Goal: Information Seeking & Learning: Learn about a topic

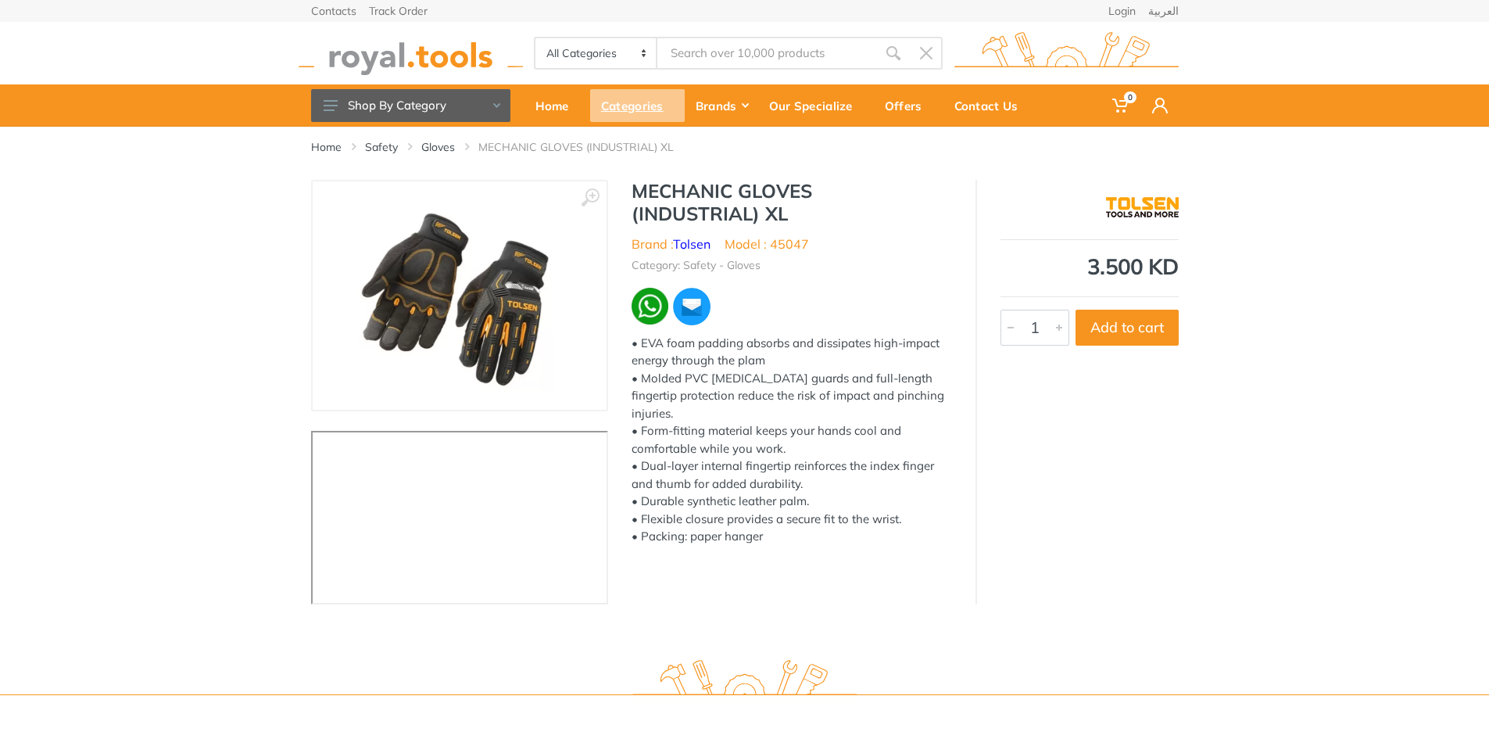
click at [644, 105] on div "Categories" at bounding box center [637, 105] width 95 height 33
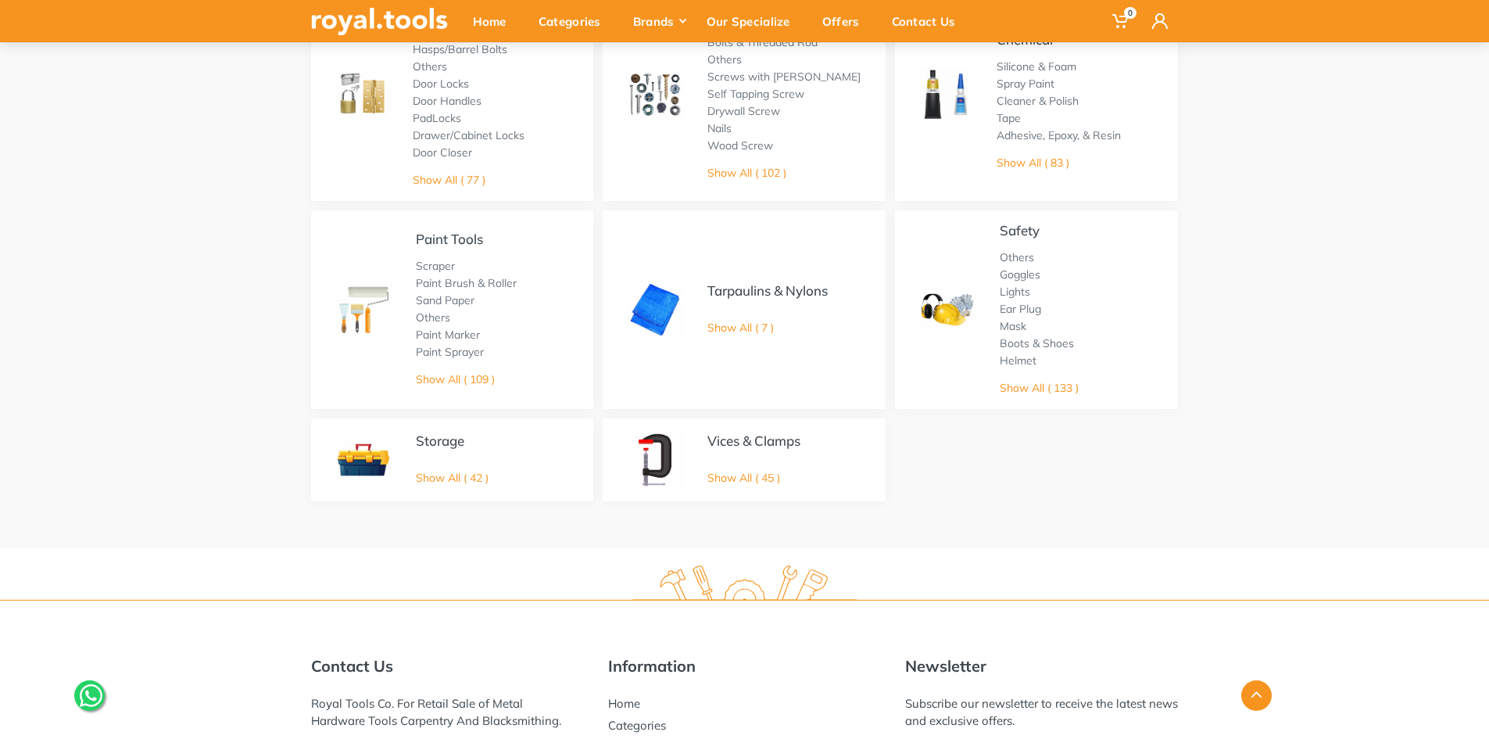
scroll to position [860, 0]
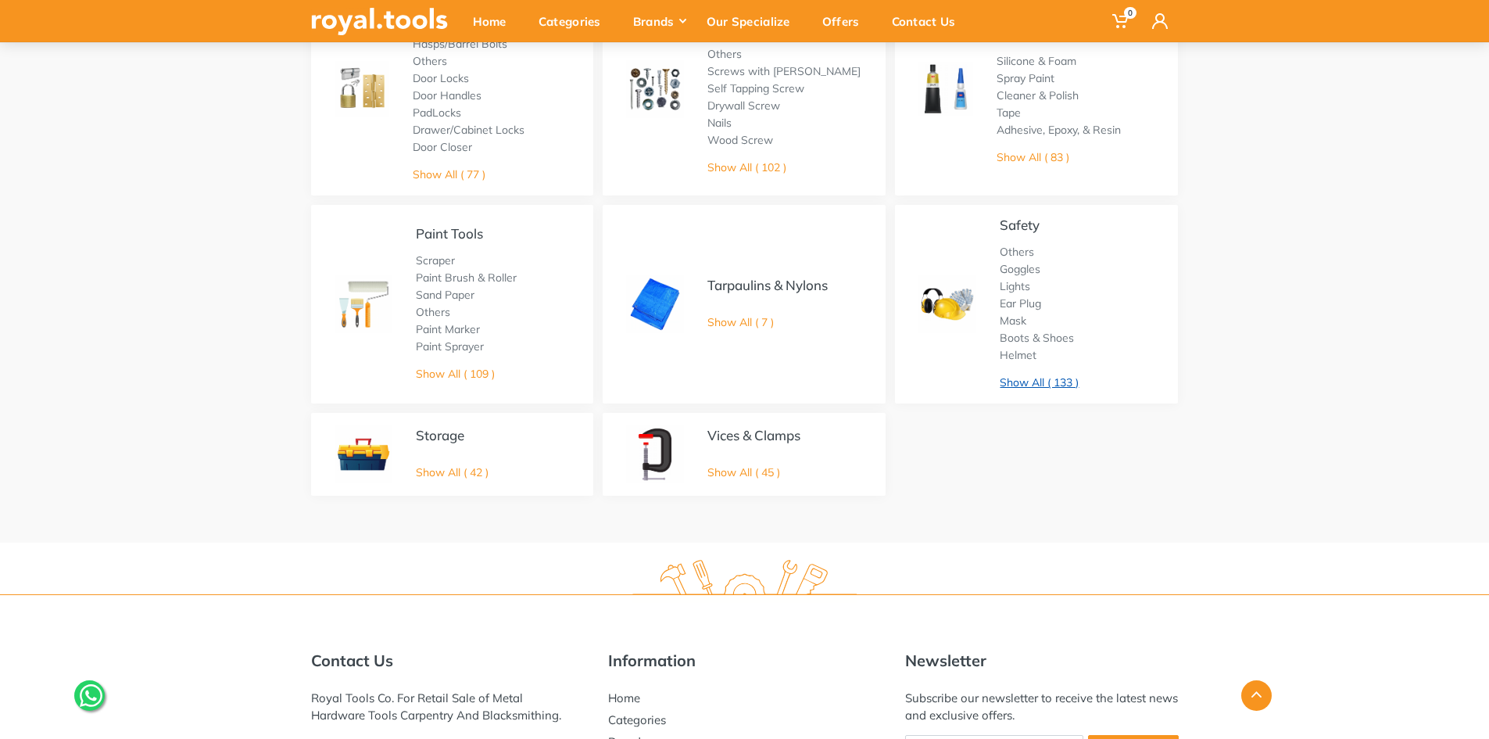
click at [1046, 378] on link "Show All ( 133 )" at bounding box center [1039, 382] width 79 height 14
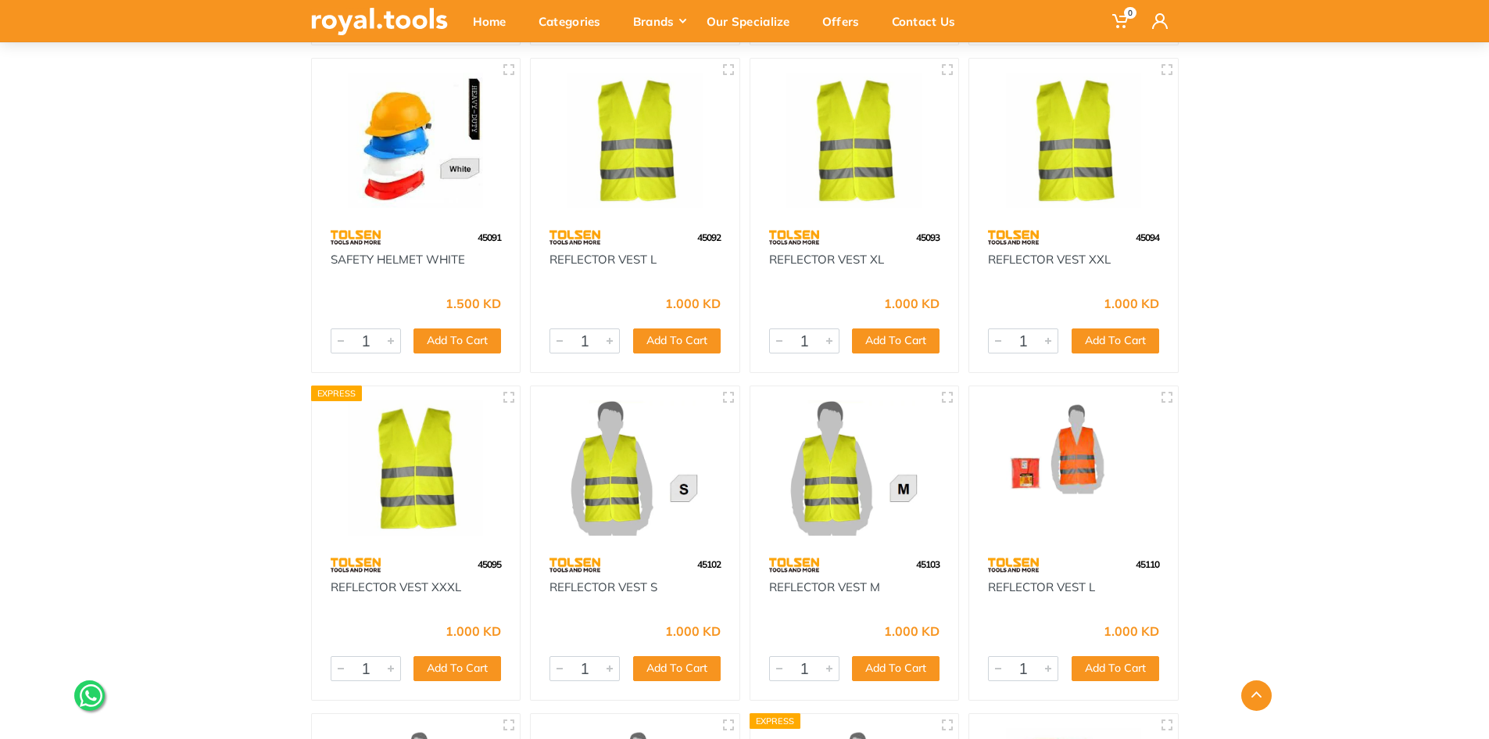
scroll to position [1251, 0]
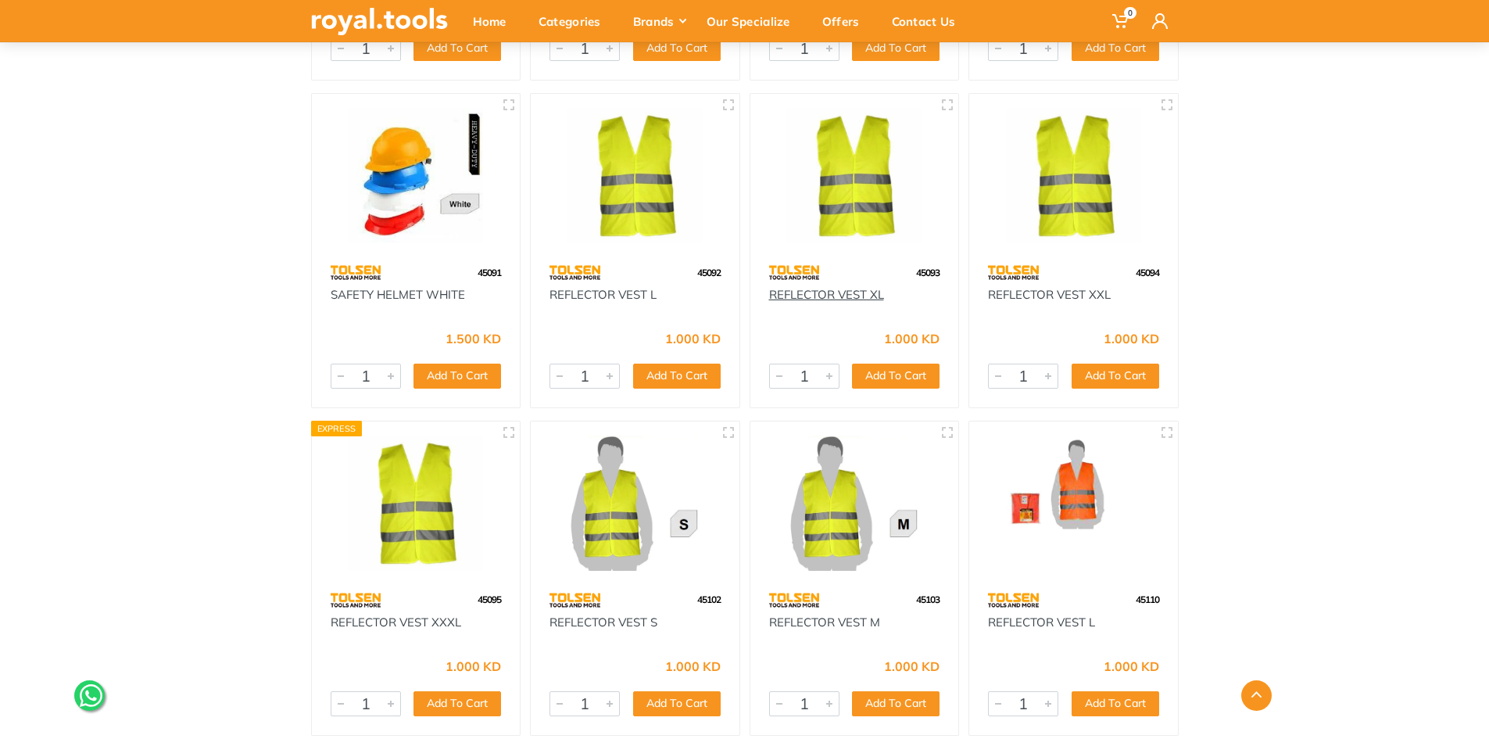
click at [809, 298] on link "REFLECTOR VEST XL" at bounding box center [826, 294] width 115 height 15
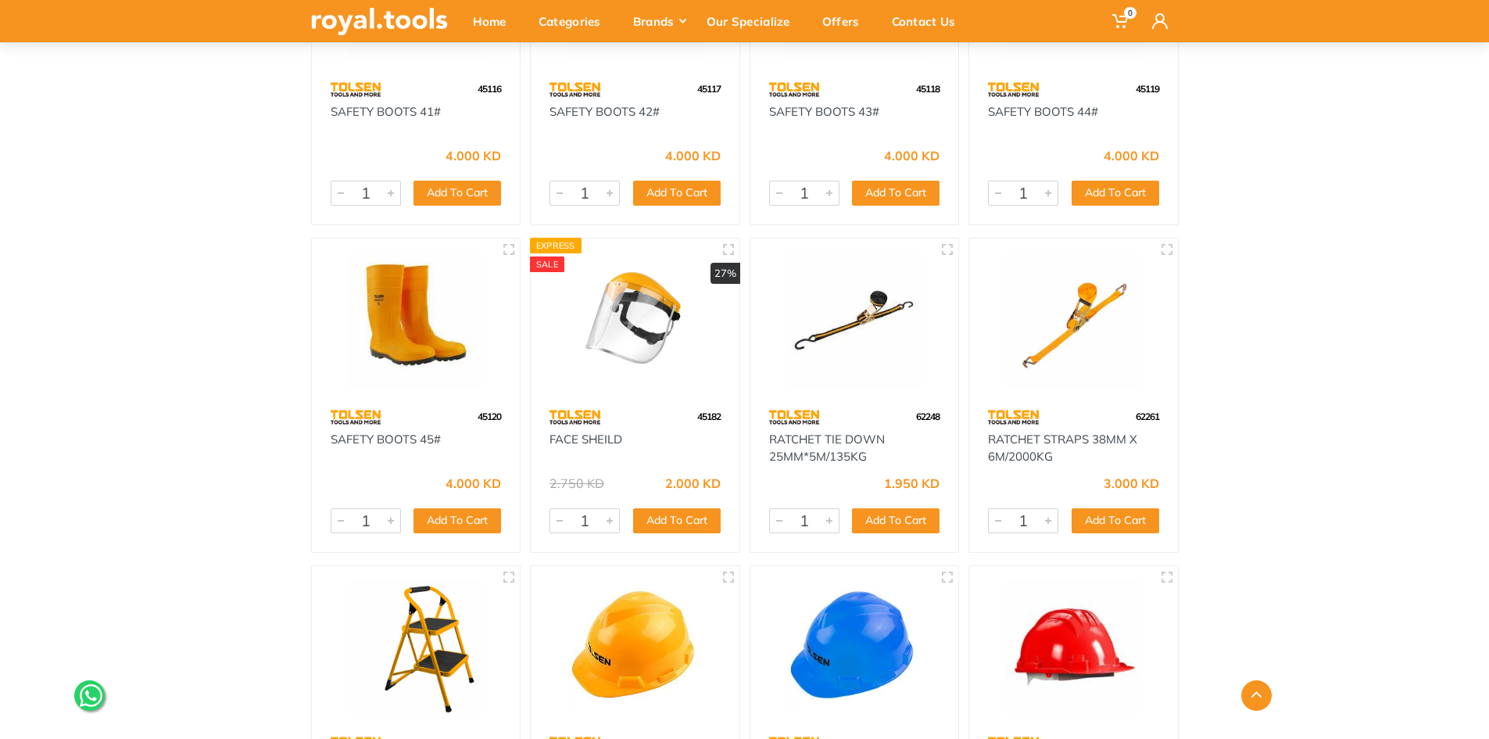
scroll to position [2423, 0]
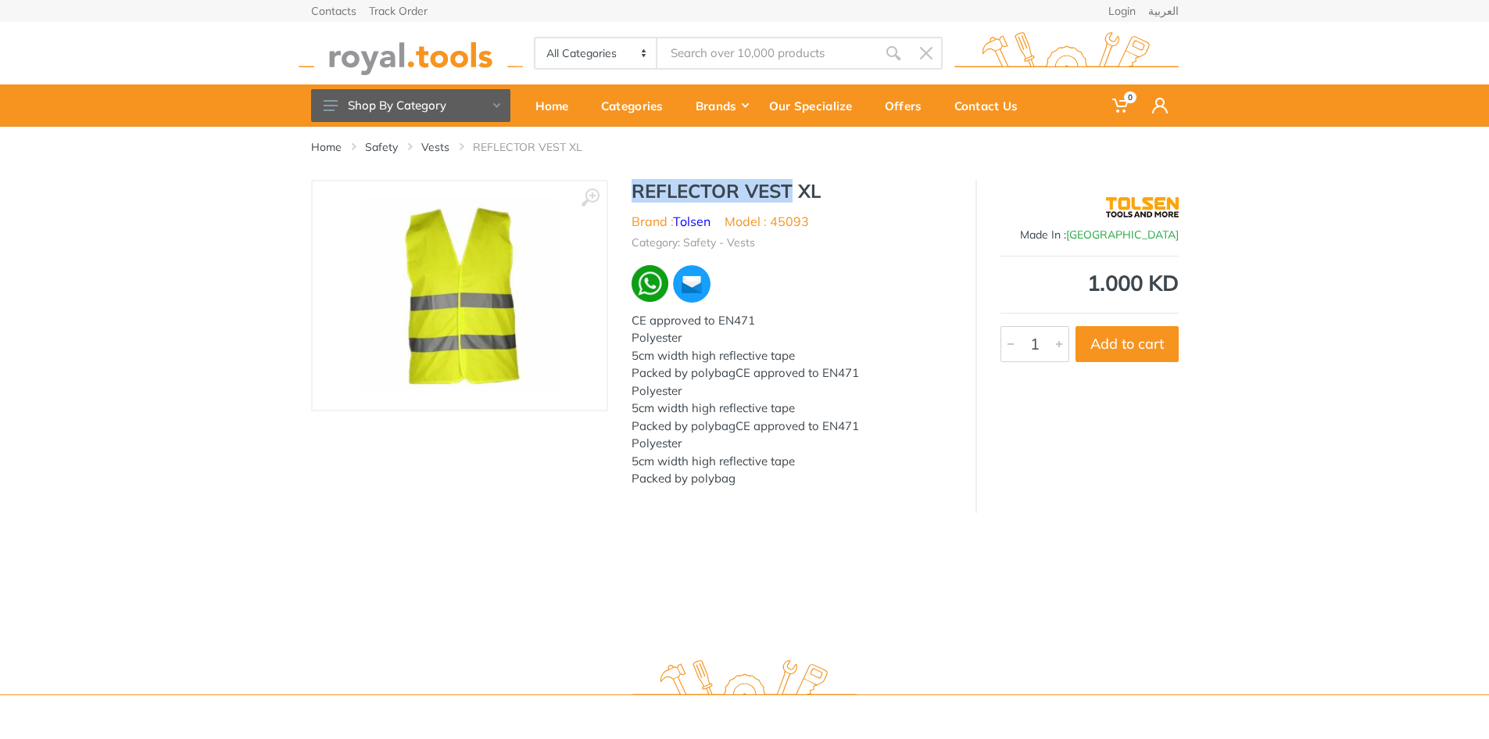
drag, startPoint x: 632, startPoint y: 190, endPoint x: 790, endPoint y: 192, distance: 158.7
click at [790, 192] on h1 "REFLECTOR VEST XL" at bounding box center [792, 191] width 320 height 23
copy h1 "REFLECTOR VEST"
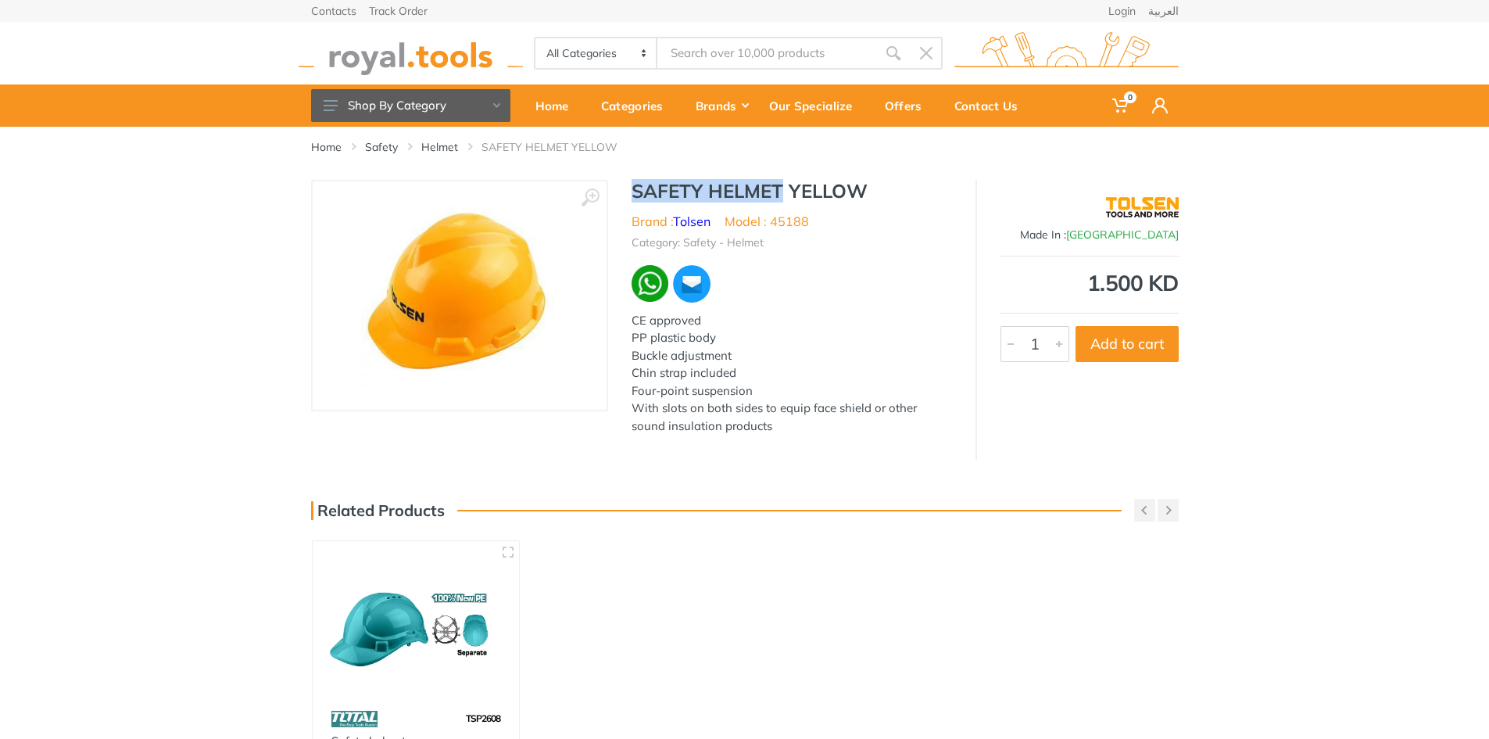
drag, startPoint x: 634, startPoint y: 188, endPoint x: 782, endPoint y: 195, distance: 148.7
click at [782, 195] on h1 "SAFETY HELMET YELLOW" at bounding box center [792, 191] width 320 height 23
copy h1 "SAFETY HELMET"
click at [802, 194] on h1 "SAFETY HELMET YELLOW" at bounding box center [792, 191] width 320 height 23
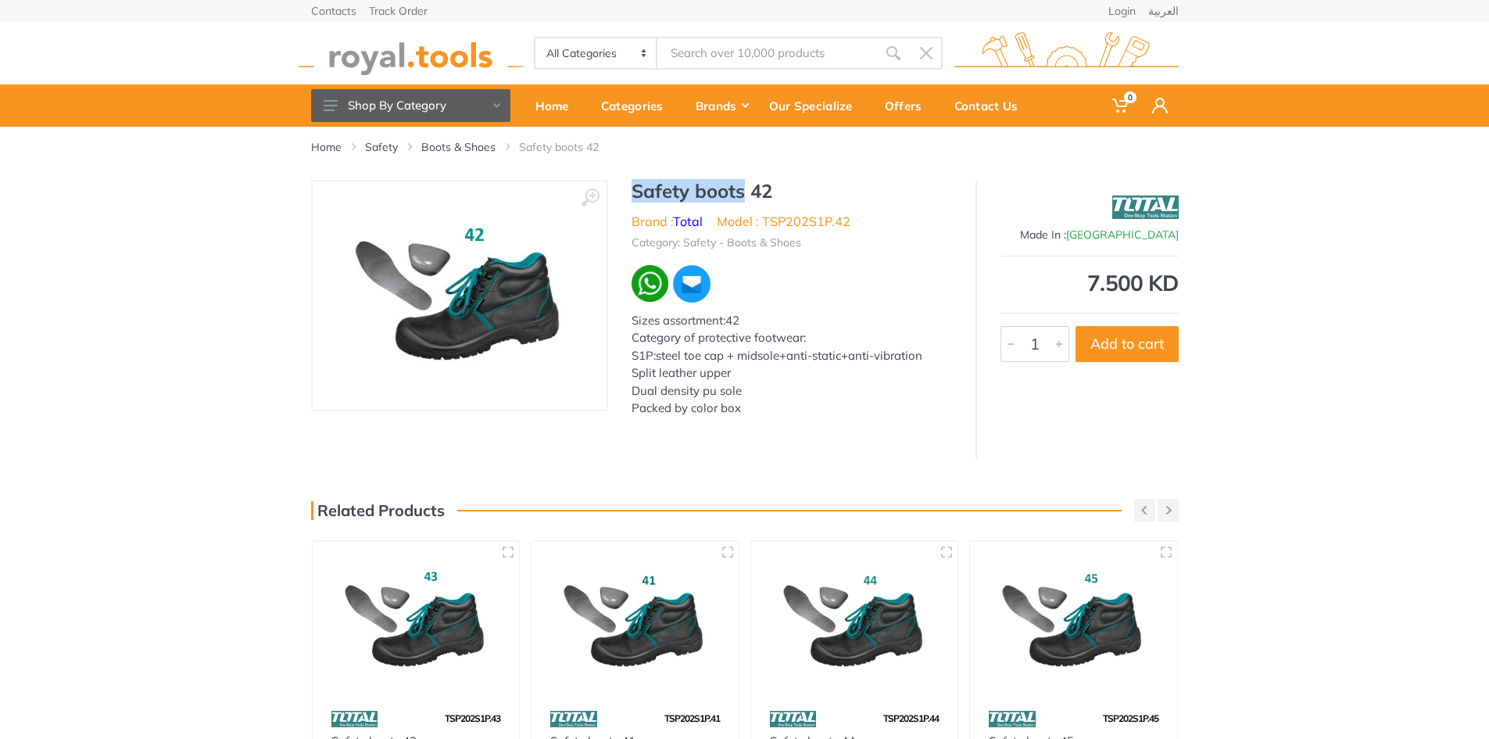
drag, startPoint x: 631, startPoint y: 192, endPoint x: 744, endPoint y: 191, distance: 113.4
click at [744, 191] on h1 "Safety boots 42" at bounding box center [792, 191] width 320 height 23
copy h1 "Safety boots"
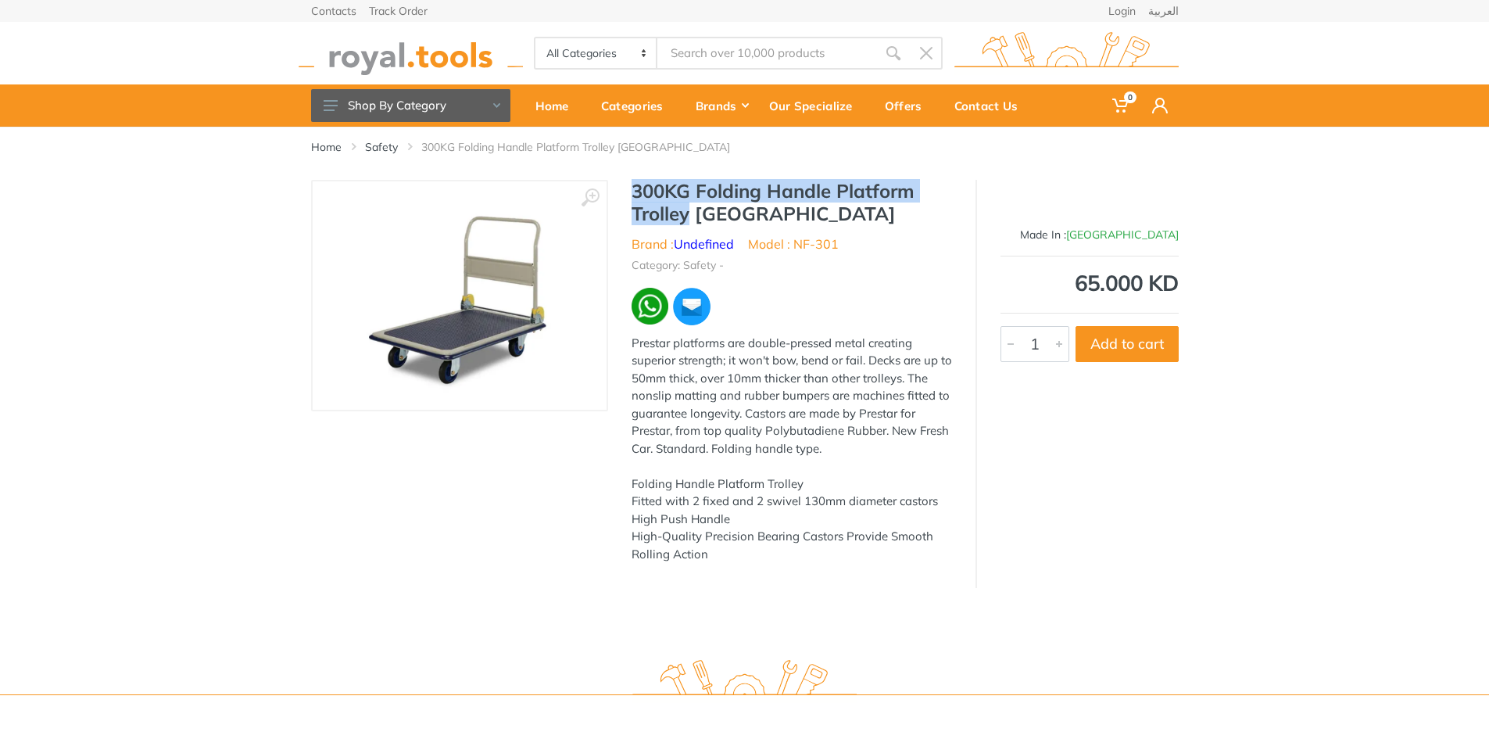
drag, startPoint x: 632, startPoint y: 191, endPoint x: 691, endPoint y: 209, distance: 61.6
click at [691, 209] on h1 "300KG Folding Handle Platform Trolley Japan" at bounding box center [792, 202] width 320 height 45
copy h1 "300KG Folding Handle Platform Trolley"
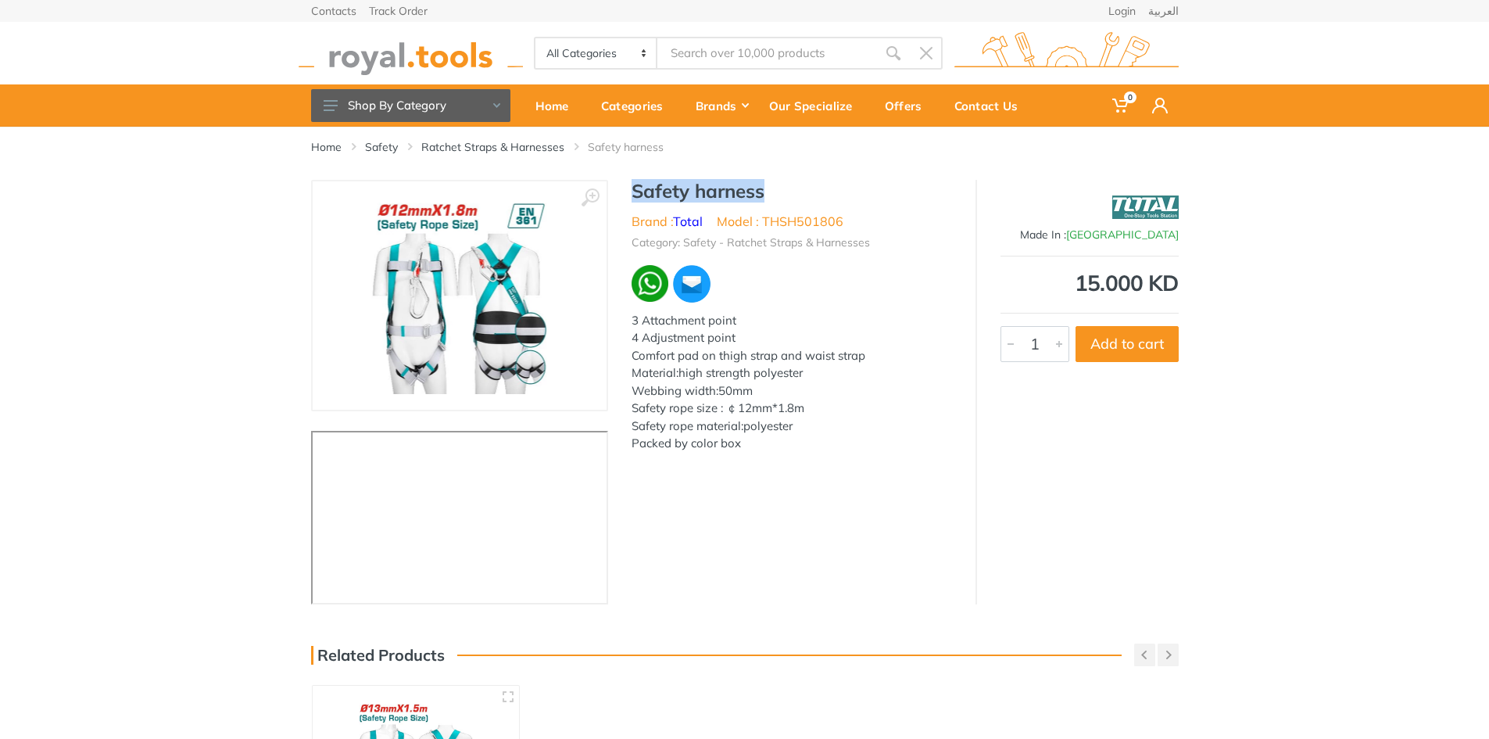
drag, startPoint x: 631, startPoint y: 193, endPoint x: 772, endPoint y: 195, distance: 140.7
click at [772, 195] on h1 "Safety harness" at bounding box center [792, 191] width 320 height 23
copy h1 "Safety harness"
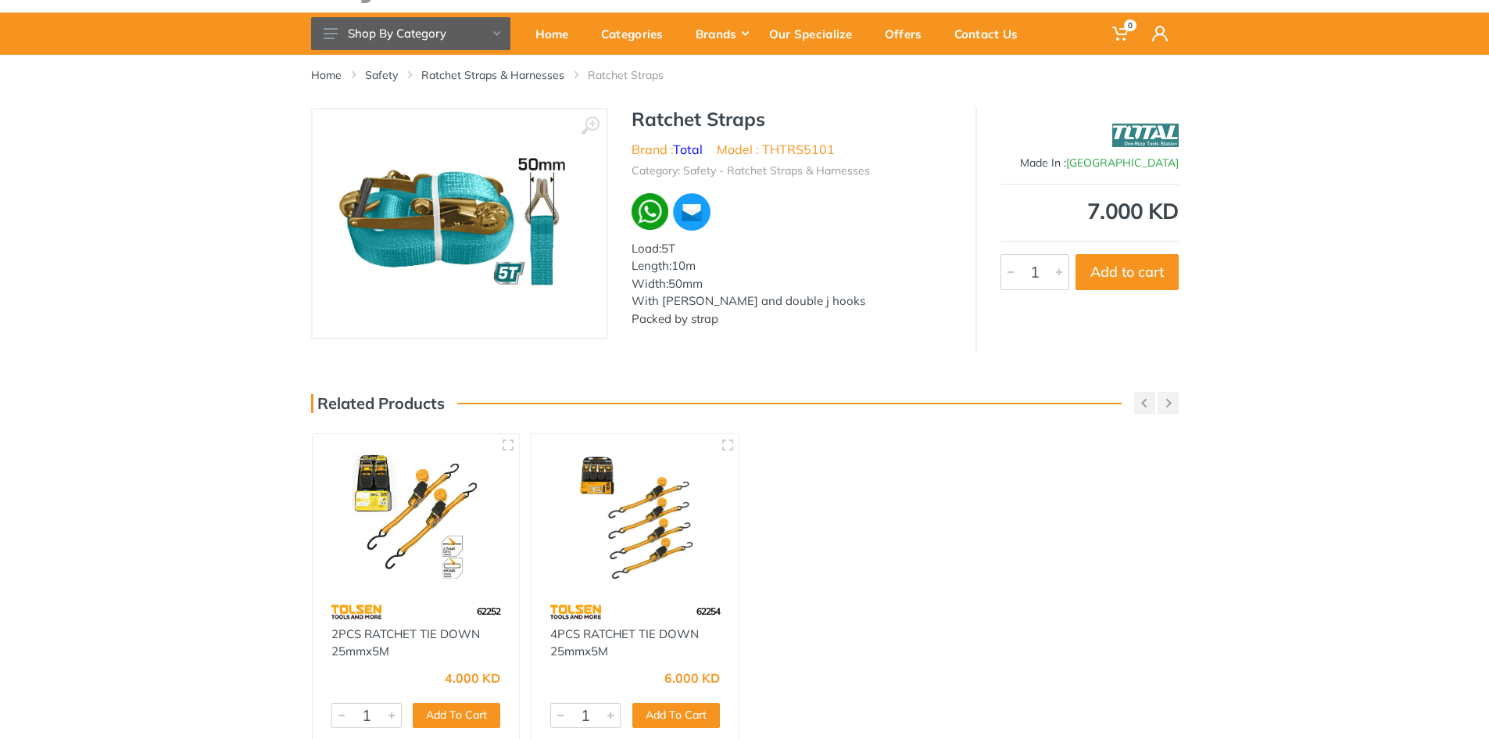
scroll to position [78, 0]
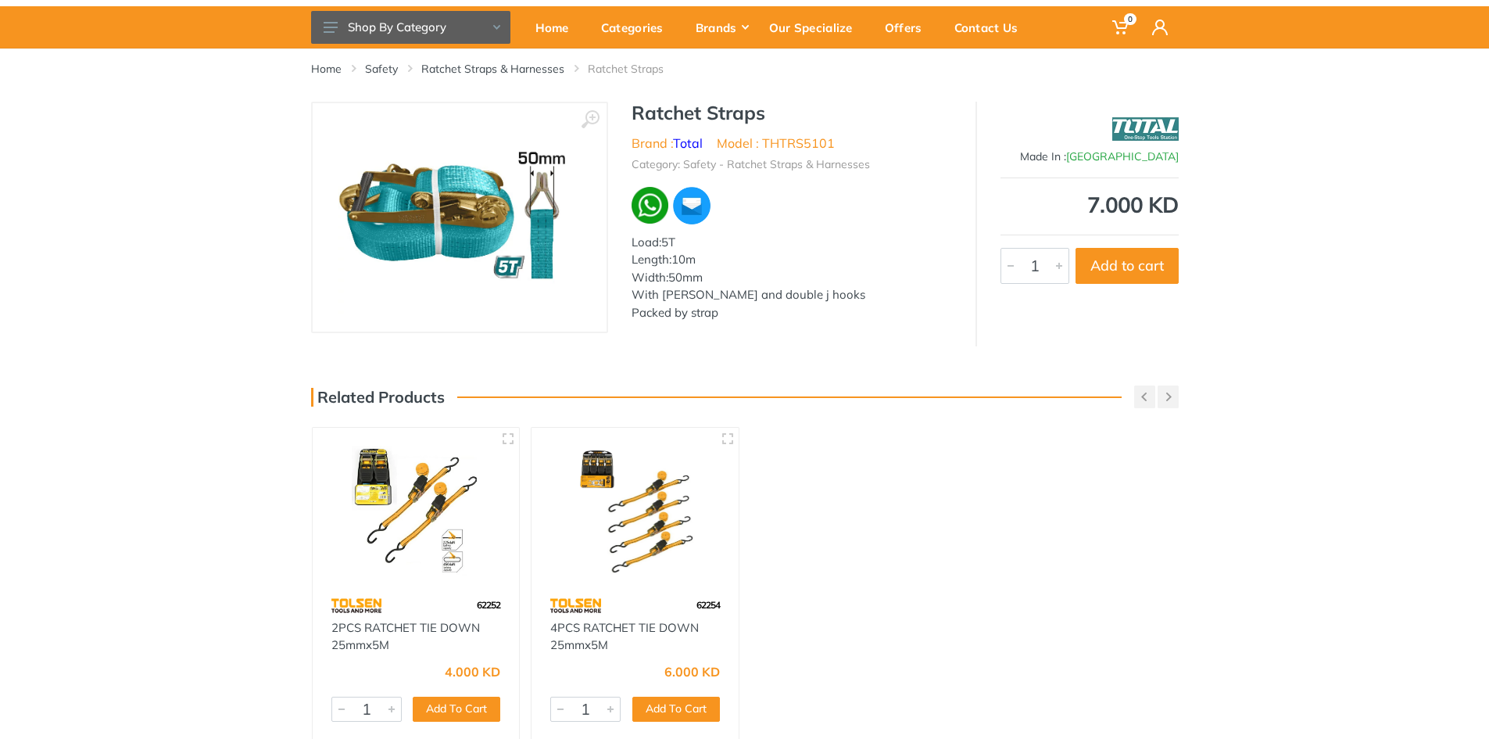
click at [606, 553] on img at bounding box center [635, 509] width 179 height 134
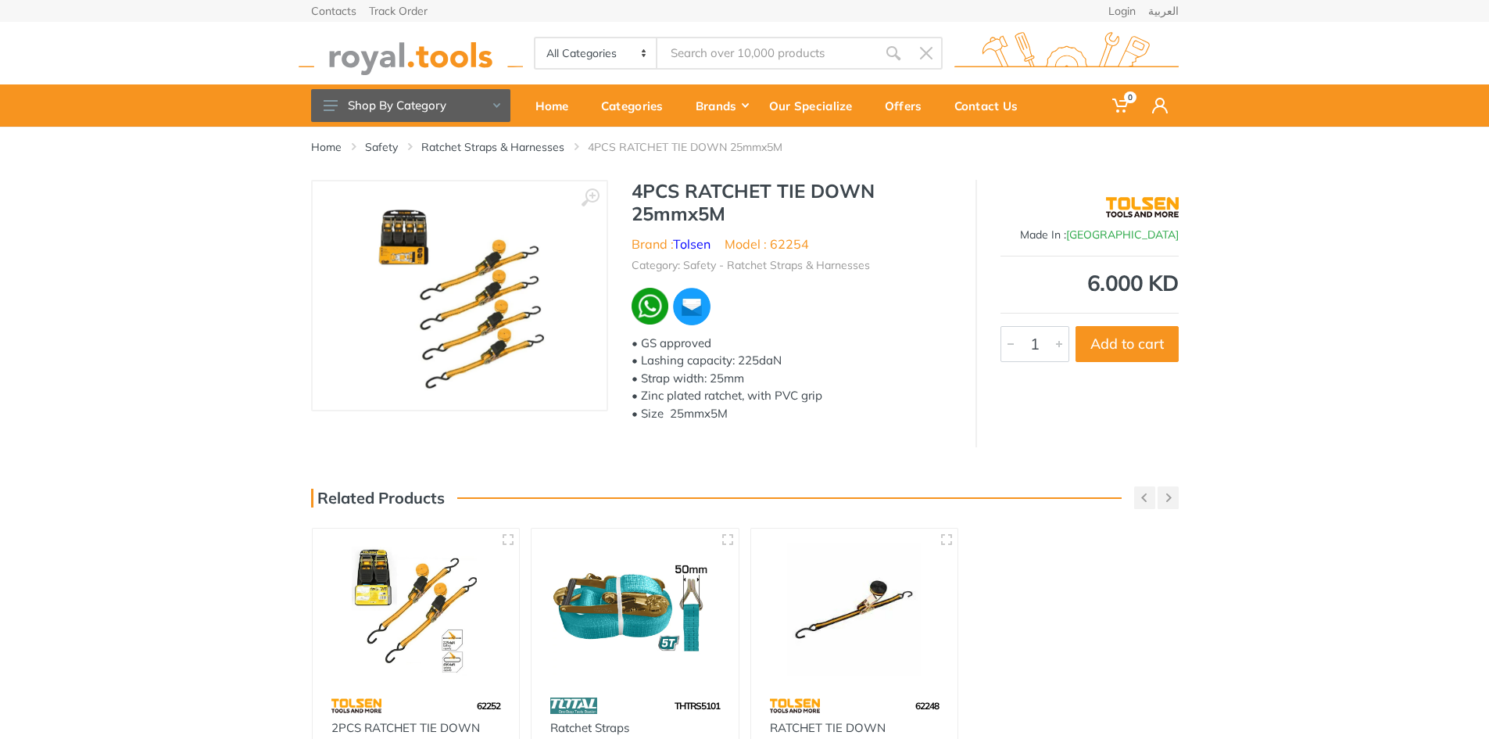
click at [494, 312] on img at bounding box center [459, 295] width 178 height 197
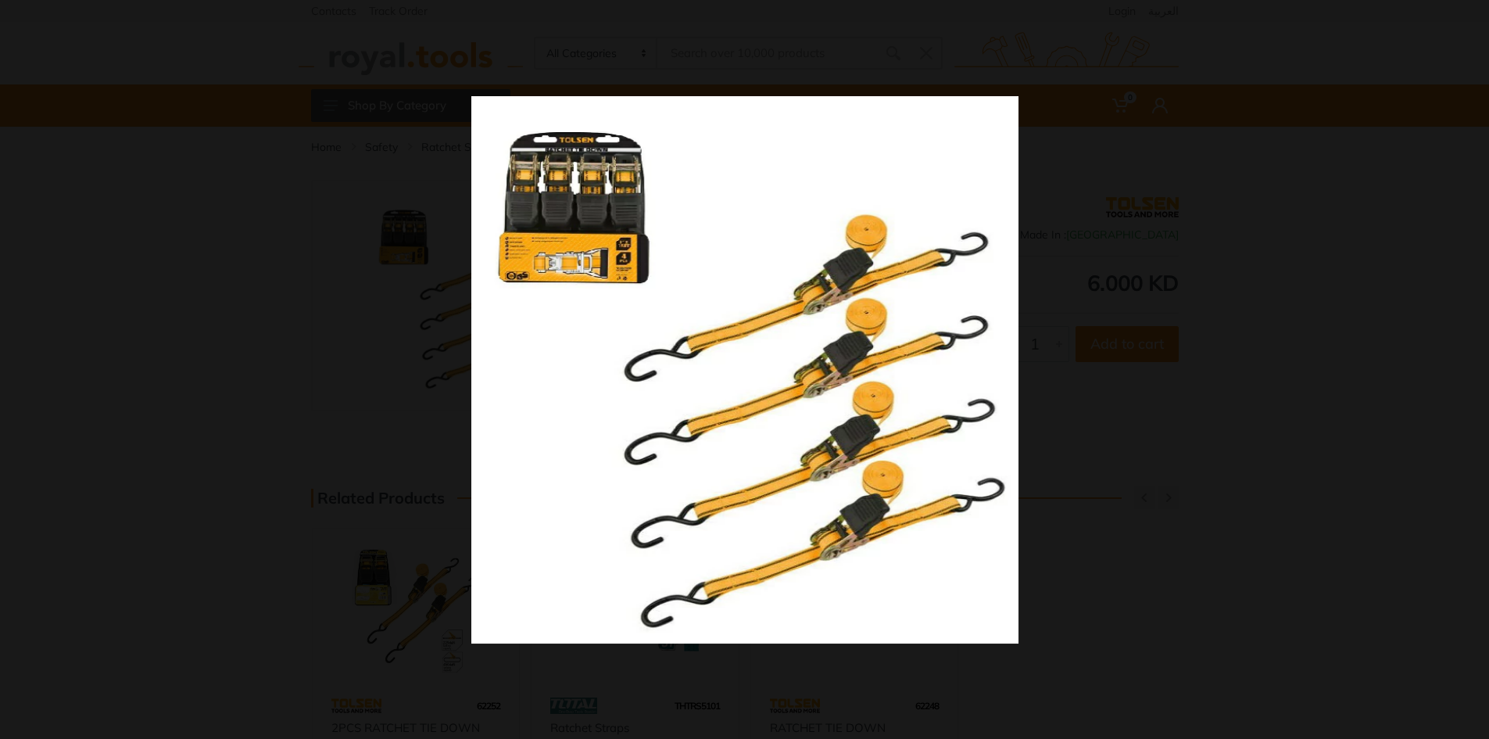
click at [1265, 537] on div at bounding box center [1079, 397] width 1216 height 603
